Goal: Find specific page/section: Find specific page/section

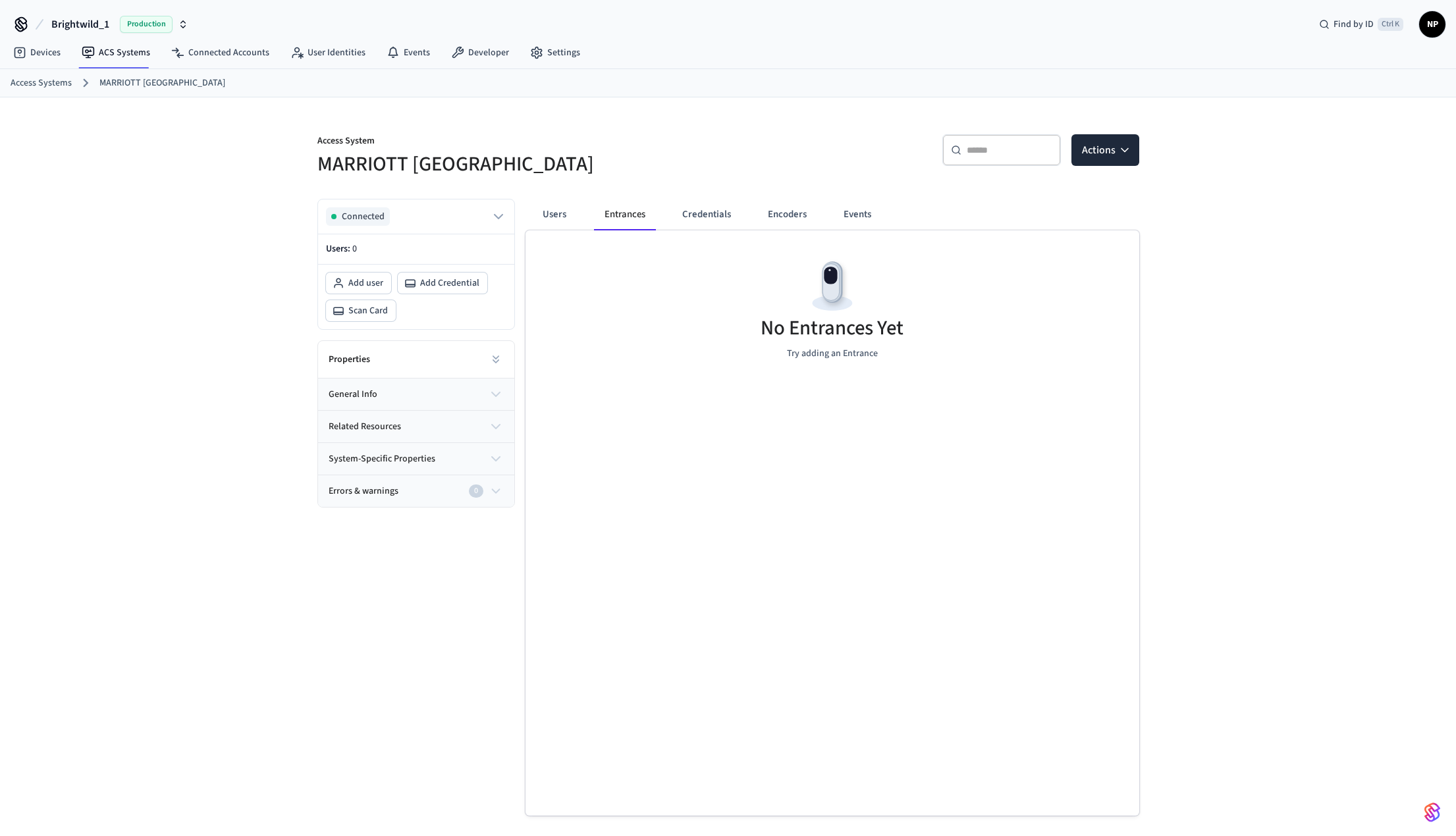
click at [705, 328] on div "No Entrances Yet Try adding an Entrance" at bounding box center [832, 308] width 614 height 157
click at [572, 221] on button "Users" at bounding box center [555, 214] width 48 height 32
click at [193, 63] on link "Connected Accounts" at bounding box center [220, 53] width 119 height 23
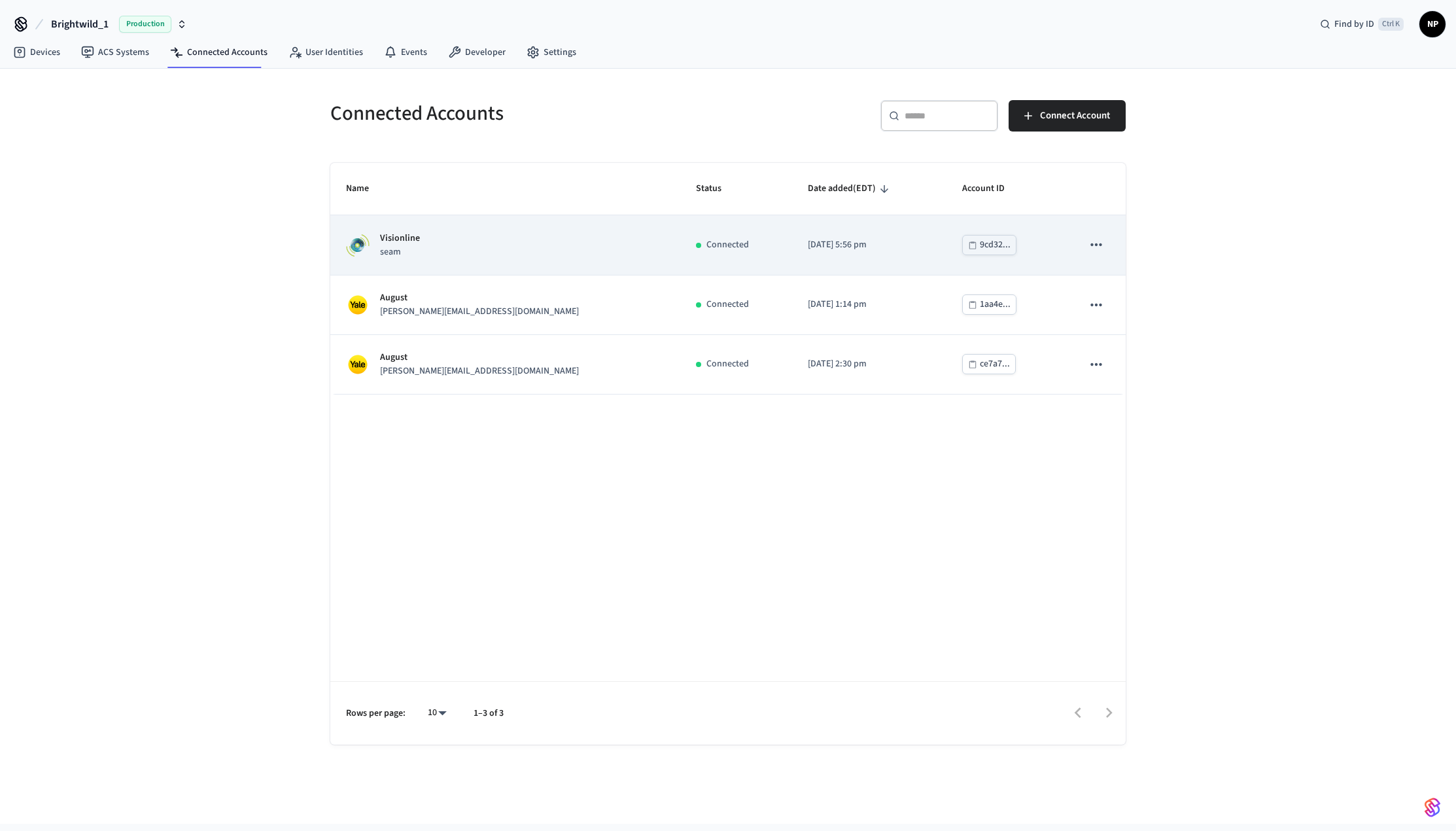
click at [704, 249] on div "Connected" at bounding box center [735, 244] width 80 height 14
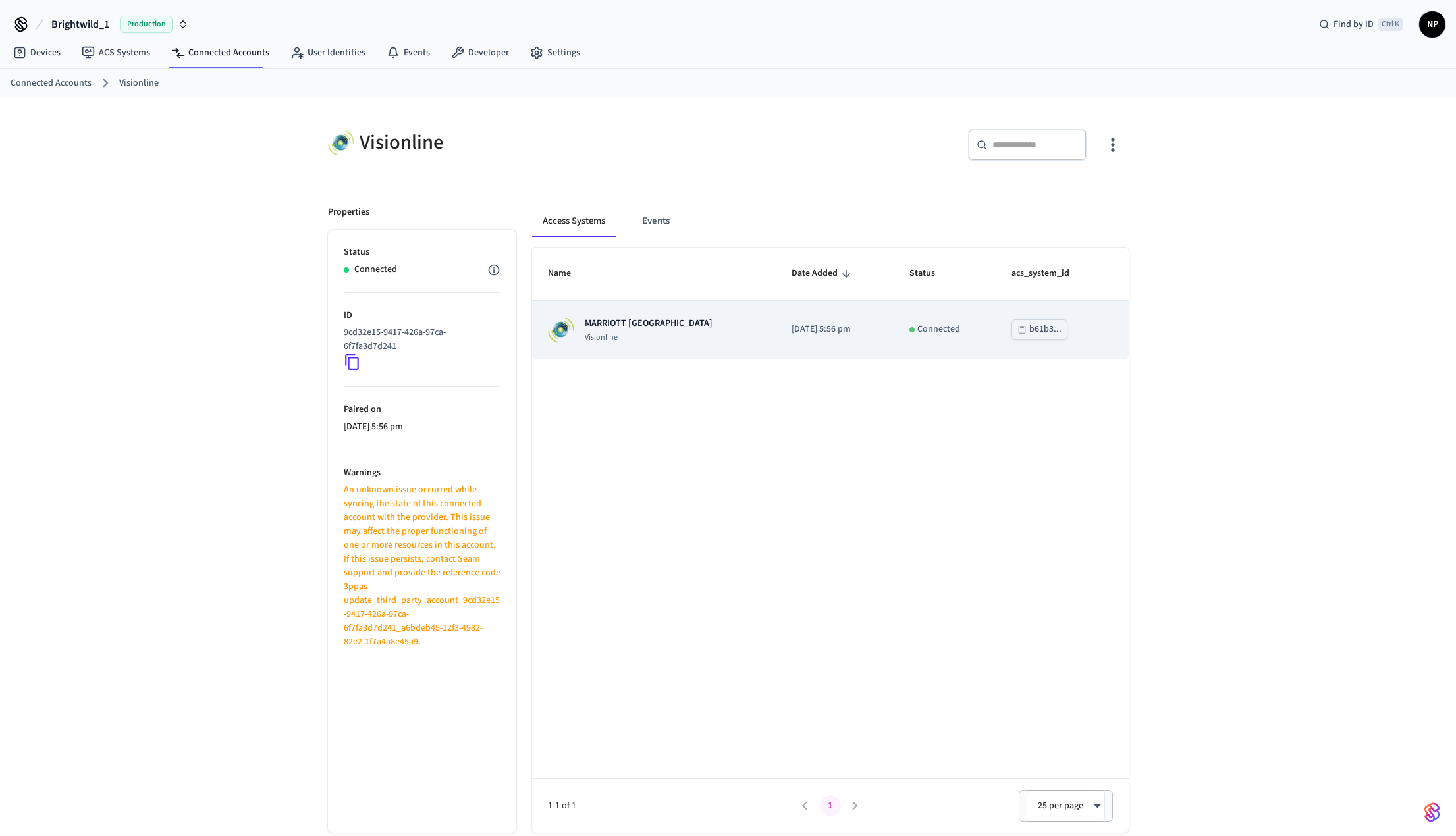
click at [687, 326] on div "MARRIOTT KEY WEST Visionline" at bounding box center [654, 330] width 212 height 27
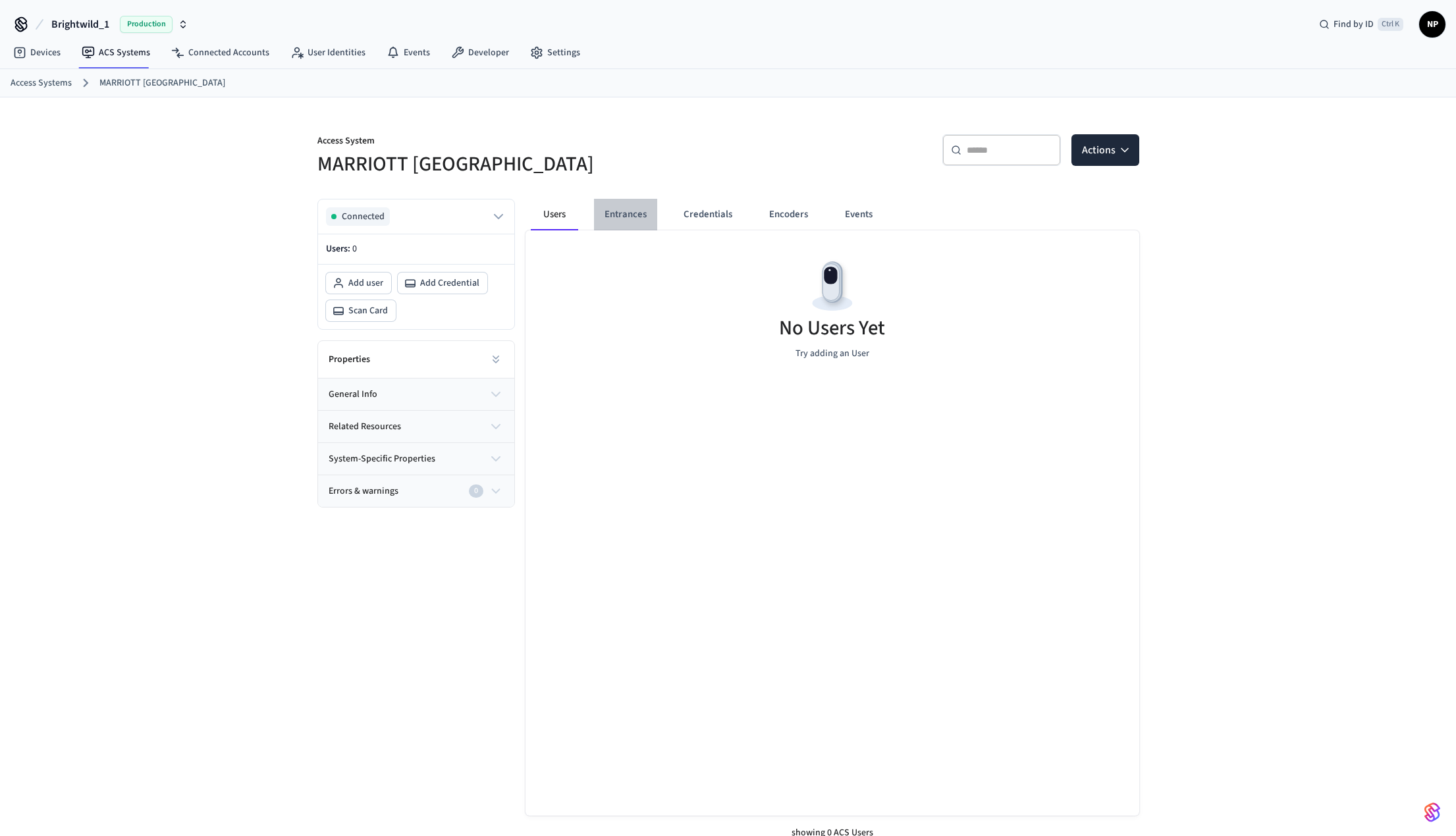
click at [624, 217] on button "Entrances" at bounding box center [625, 214] width 63 height 32
click at [255, 255] on div "Access System MARRIOTT KEY WEST ​ ​ Actions Connected Users: 0 Add user Add Cre…" at bounding box center [728, 477] width 1456 height 759
